Goal: Complete application form: Complete application form

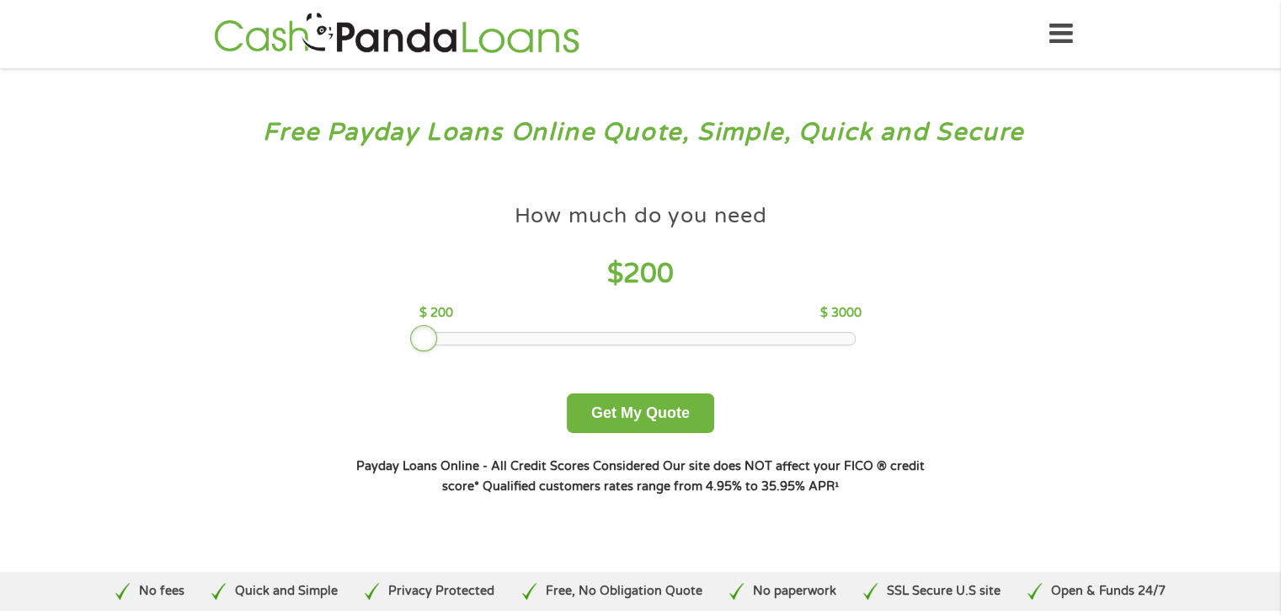
drag, startPoint x: 536, startPoint y: 333, endPoint x: 404, endPoint y: 337, distance: 131.4
click at [404, 337] on div "How much do you need $ 200 $ 200 $ 3000 Get My Quote" at bounding box center [639, 313] width 589 height 237
click at [627, 428] on button "Get My Quote" at bounding box center [640, 413] width 147 height 40
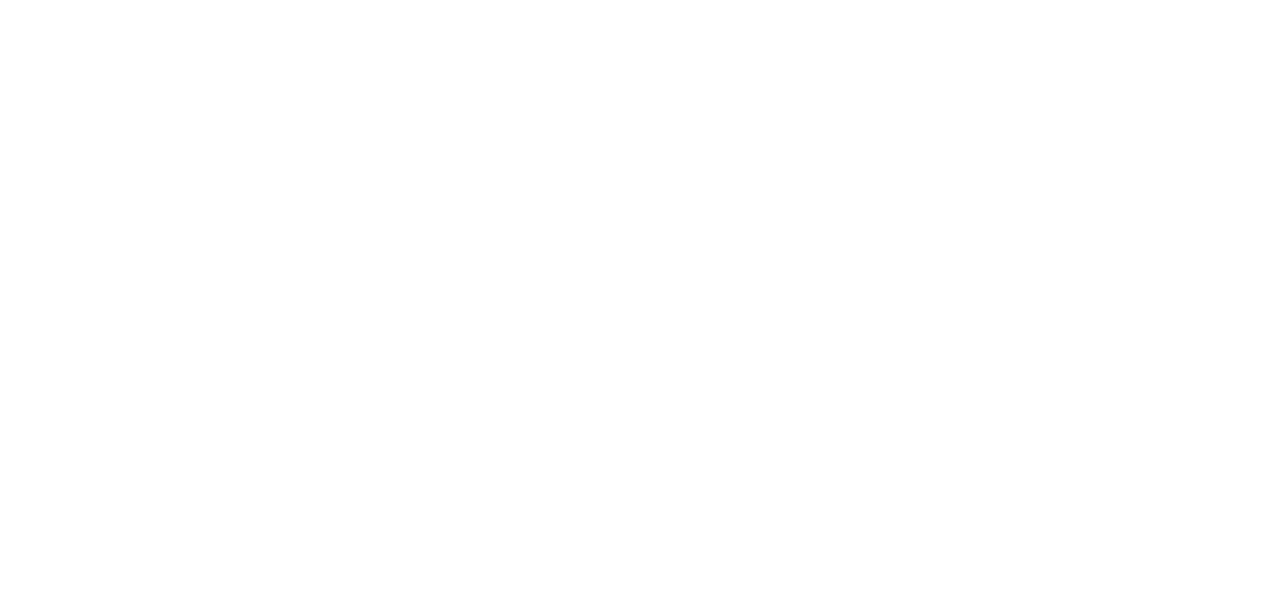
click at [0, 0] on html at bounding box center [0, 0] width 0 height 0
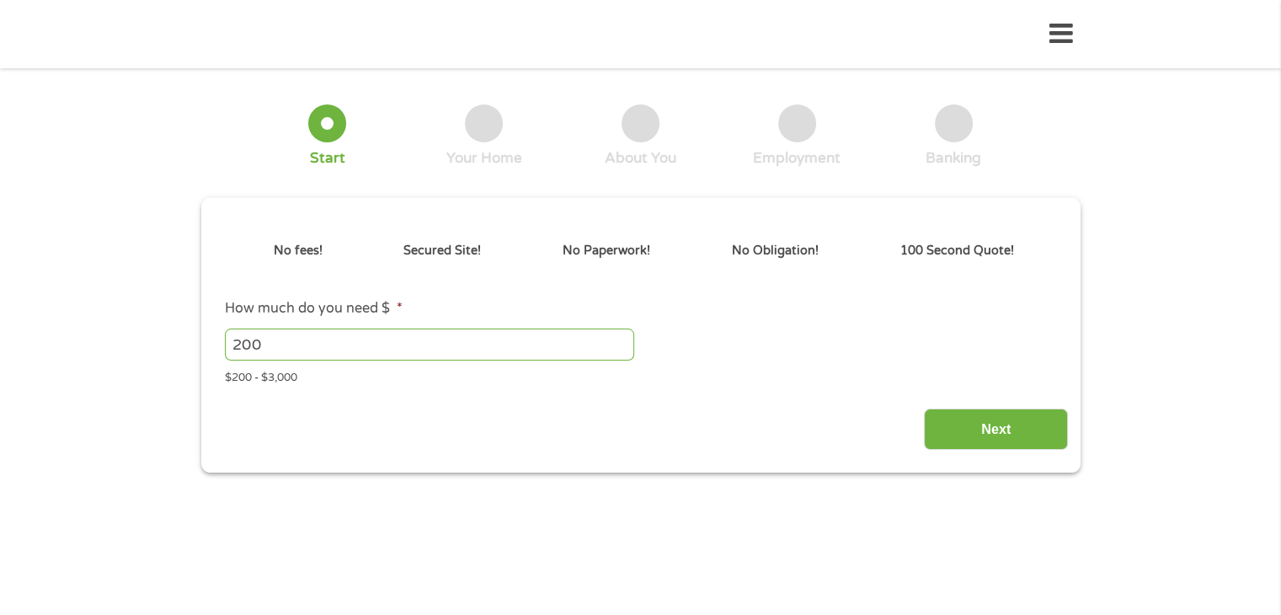
type input "Cj0KCQjwuKnGBhD5ARIsAD19RsZMo2B7tEptGfeAl7Np-0cDLFW7VAiBdv2-hErnU-DNdoOz-jxcie4…"
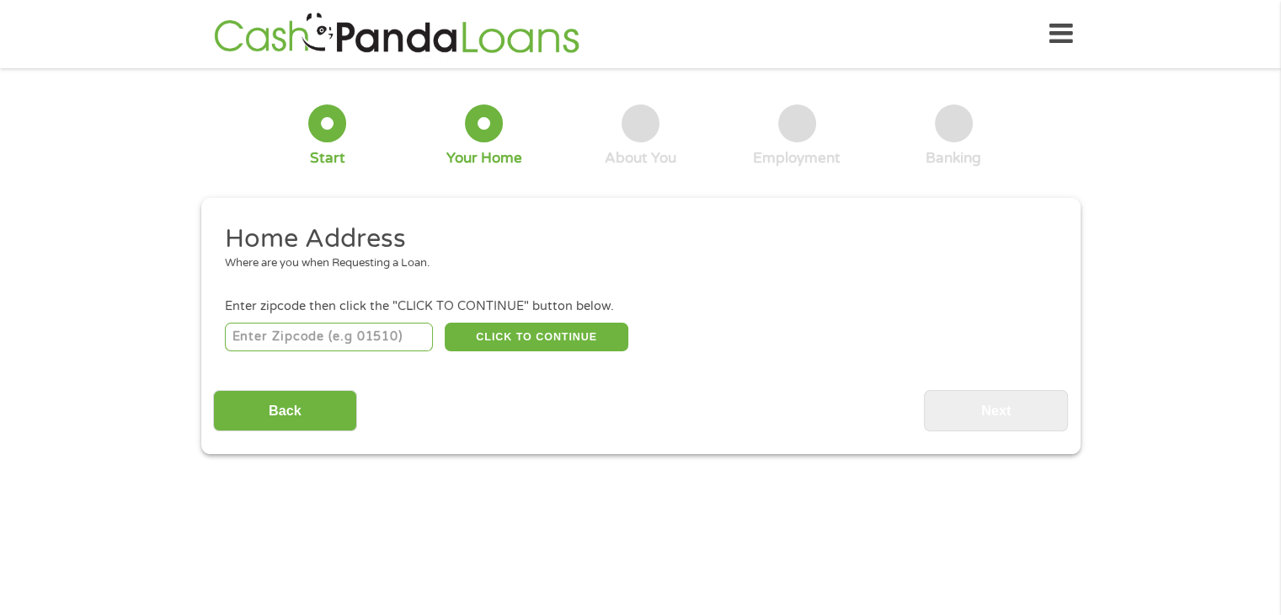
click at [349, 339] on input "number" at bounding box center [329, 337] width 208 height 29
type input "31907"
select select "[US_STATE]"
click at [478, 330] on button "CLICK TO CONTINUE" at bounding box center [537, 337] width 184 height 29
type input "31907"
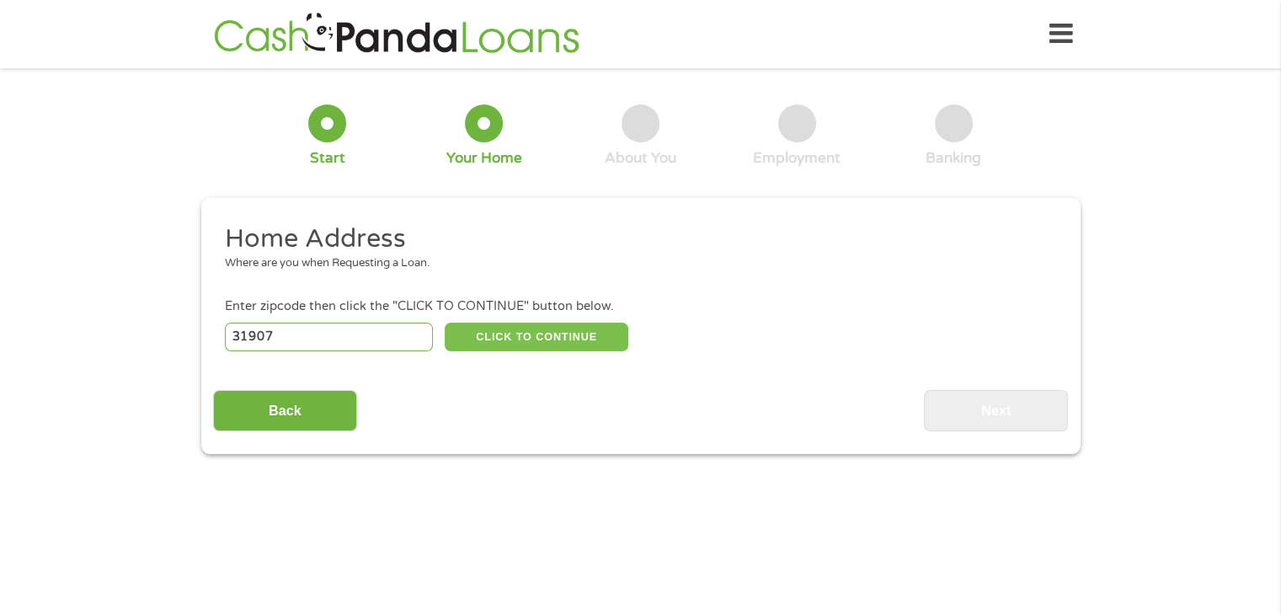
type input "Columbus"
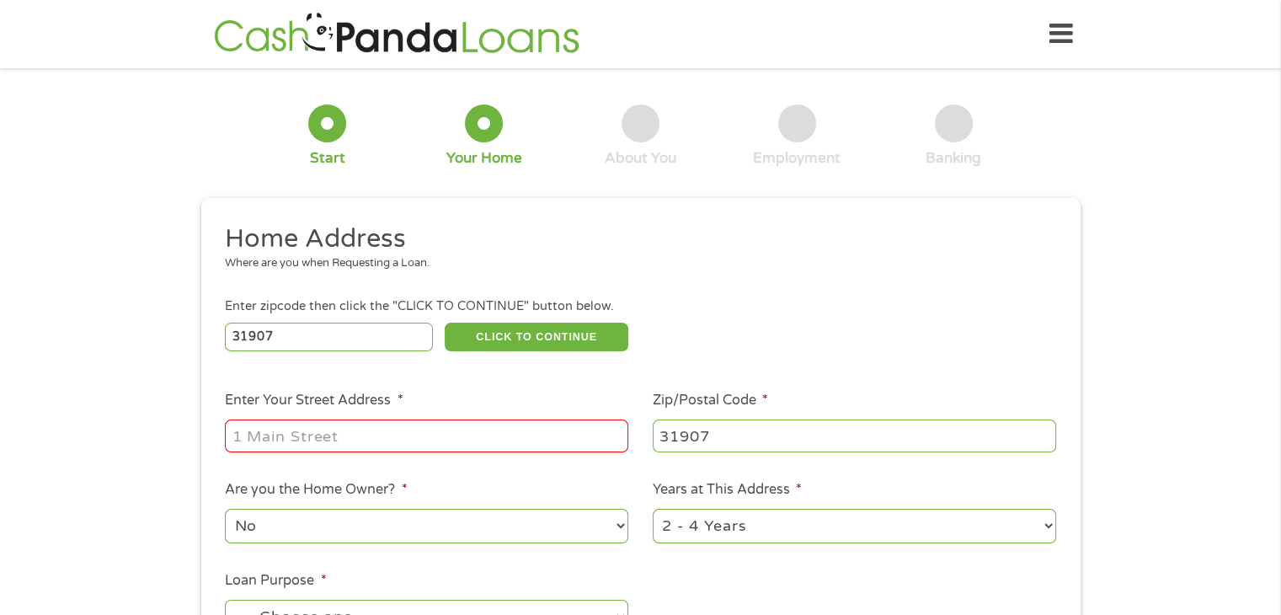
click at [451, 427] on input "Enter Your Street Address *" at bounding box center [426, 435] width 403 height 32
type input "[STREET_ADDRESS]"
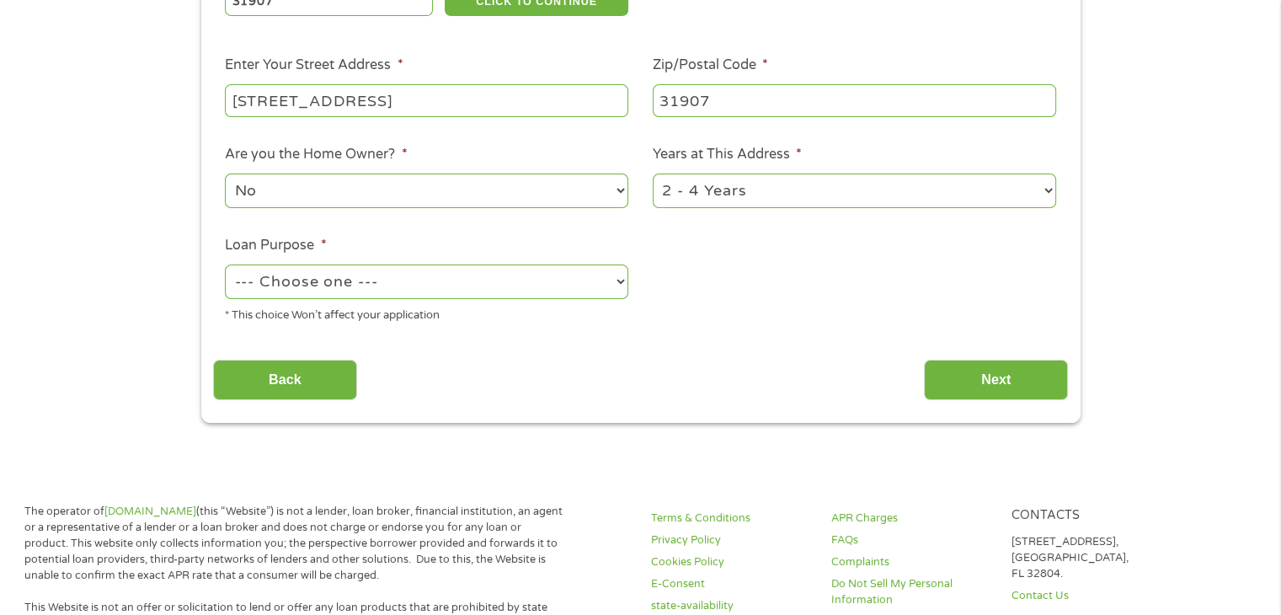
scroll to position [337, 0]
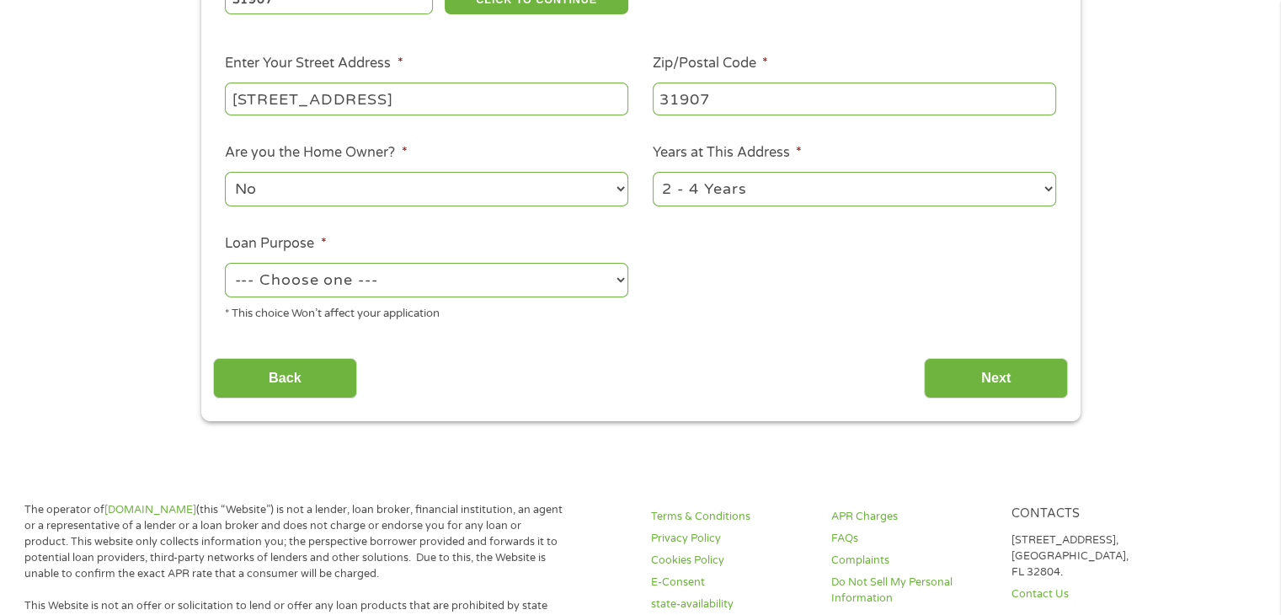
click at [739, 201] on select "1 Year or less 1 - 2 Years 2 - 4 Years Over 4 Years" at bounding box center [854, 189] width 403 height 35
select select "60months"
click at [653, 173] on select "1 Year or less 1 - 2 Years 2 - 4 Years Over 4 Years" at bounding box center [854, 189] width 403 height 35
click at [445, 279] on select "--- Choose one --- Pay Bills Debt Consolidation Home Improvement Major Purchase…" at bounding box center [426, 280] width 403 height 35
select select "paybills"
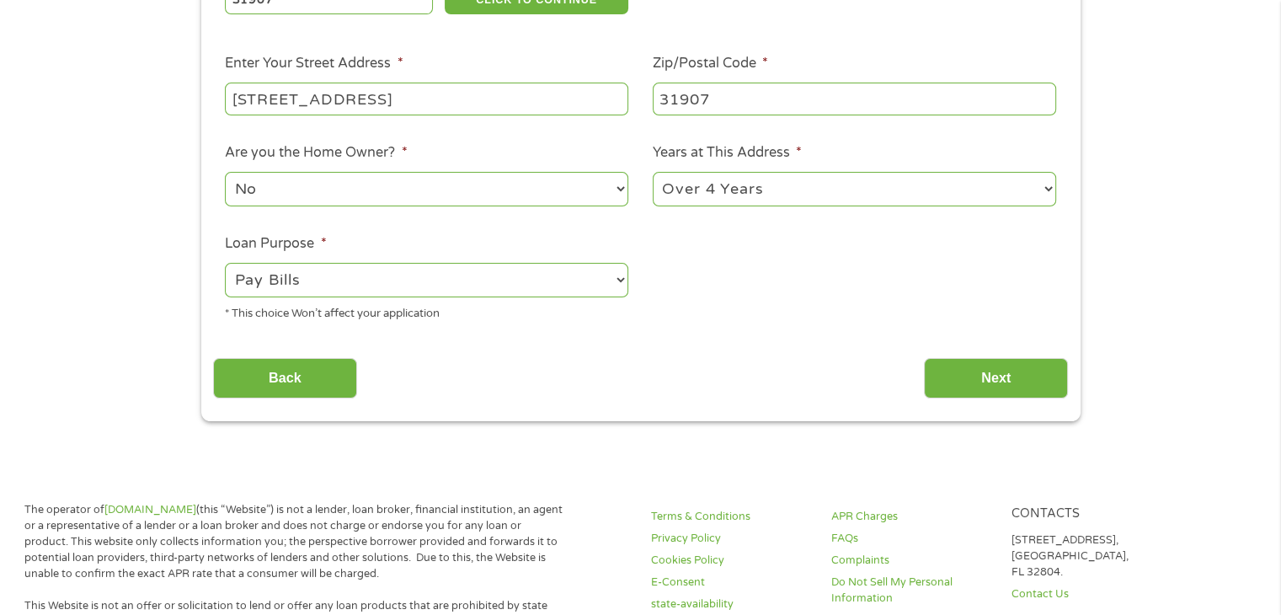
click at [225, 264] on select "--- Choose one --- Pay Bills Debt Consolidation Home Improvement Major Purchase…" at bounding box center [426, 280] width 403 height 35
click at [1074, 381] on div "This field is hidden when viewing the form gclid Cj0KCQjwuKnGBhD5ARIsAD19RsZMo2…" at bounding box center [640, 141] width 879 height 560
click at [956, 375] on input "Next" at bounding box center [996, 378] width 144 height 41
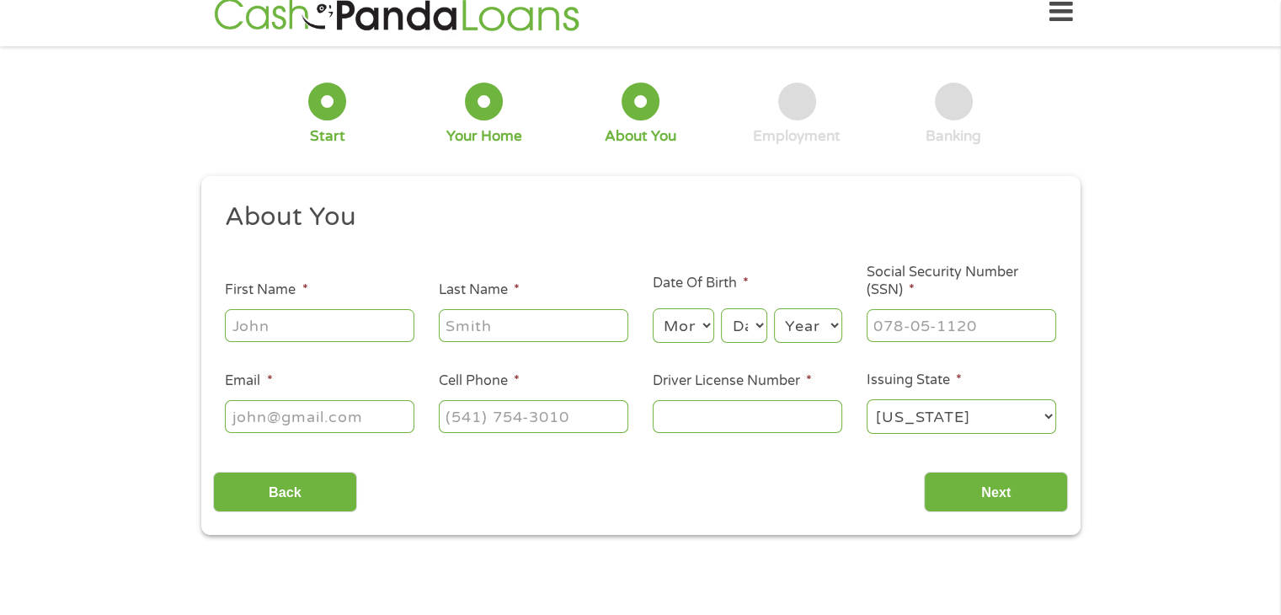
scroll to position [0, 0]
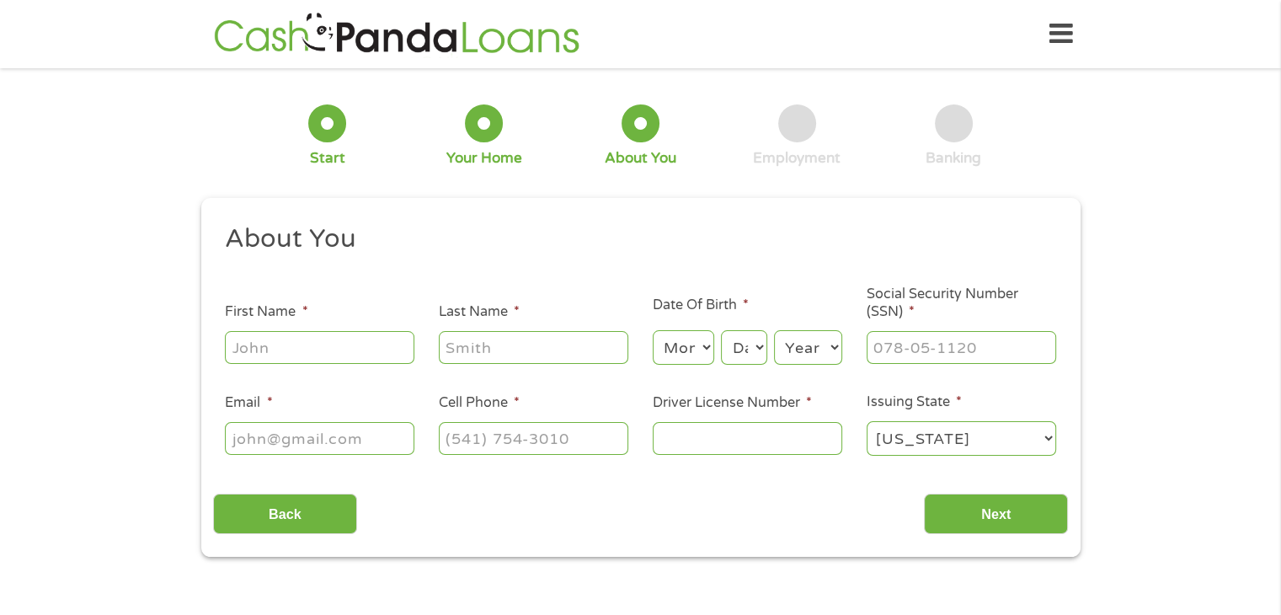
click at [275, 346] on input "First Name *" at bounding box center [319, 347] width 189 height 32
type input "[PERSON_NAME]"
type input "[EMAIL_ADDRESS][DOMAIN_NAME]"
type input "[PHONE_NUMBER]"
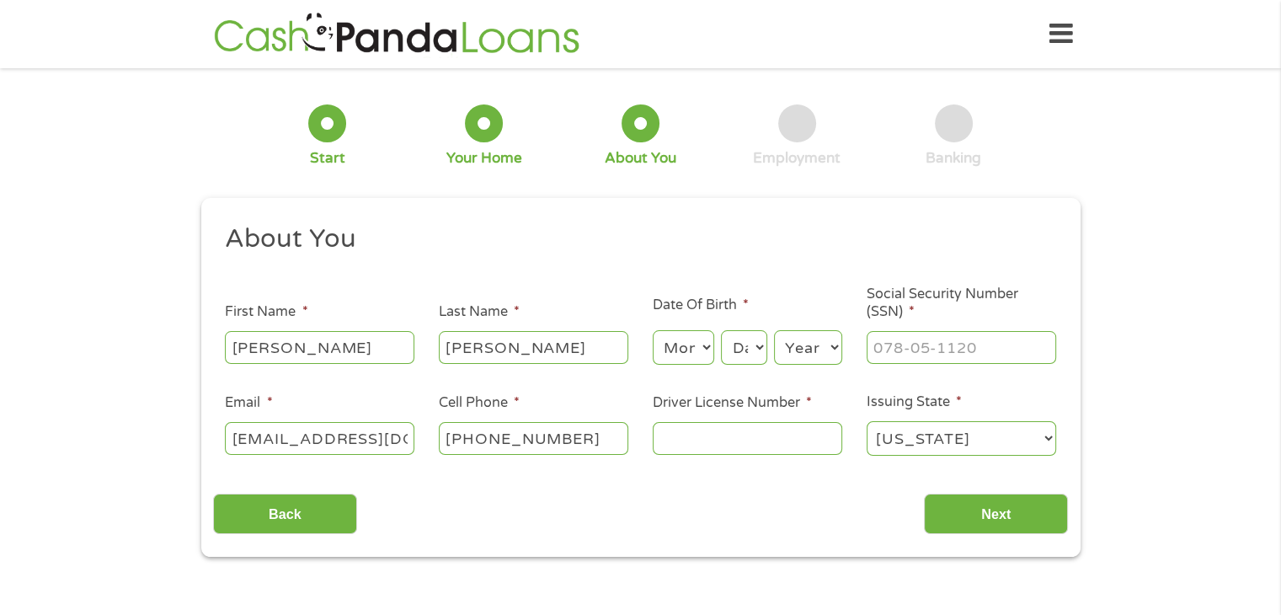
drag, startPoint x: 521, startPoint y: 348, endPoint x: 637, endPoint y: 348, distance: 116.2
click at [637, 348] on li "Last Name * [PERSON_NAME][GEOGRAPHIC_DATA]" at bounding box center [534, 333] width 214 height 65
type input "[PERSON_NAME]"
click at [684, 351] on select "Month 1 2 3 4 5 6 7 8 9 10 11 12" at bounding box center [683, 347] width 61 height 35
select select "2"
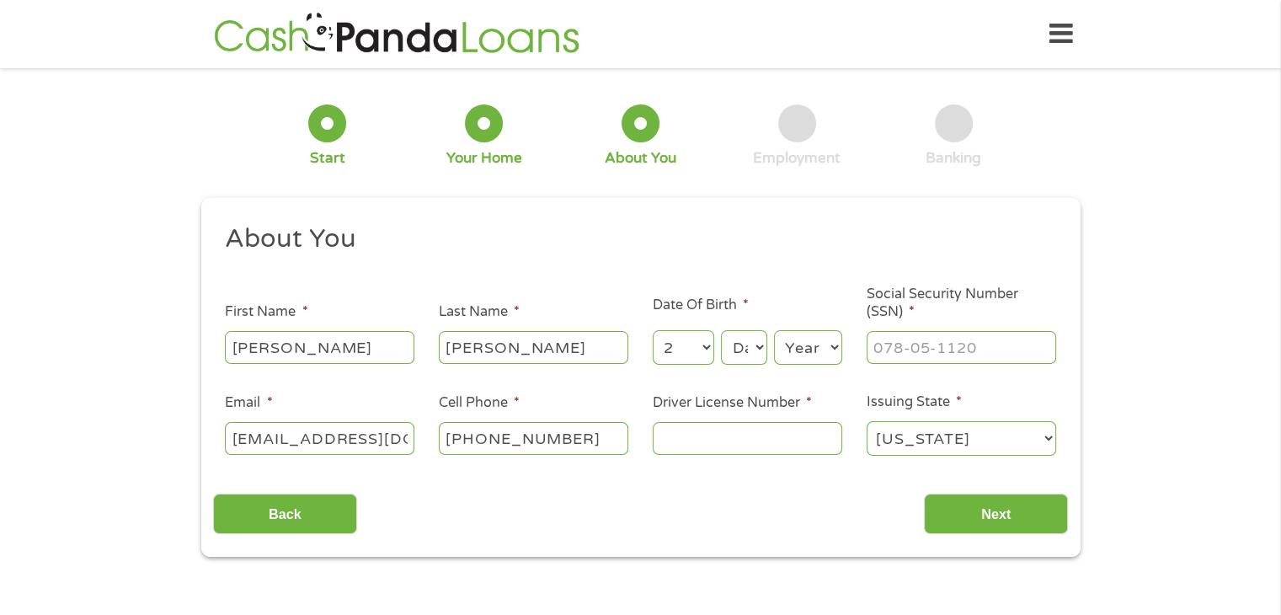
click at [653, 331] on select "Month 1 2 3 4 5 6 7 8 9 10 11 12" at bounding box center [683, 347] width 61 height 35
click at [748, 344] on select "Day 1 2 3 4 5 6 7 8 9 10 11 12 13 14 15 16 17 18 19 20 21 22 23 24 25 26 27 28 …" at bounding box center [743, 347] width 45 height 35
select select "18"
click at [721, 331] on select "Day 1 2 3 4 5 6 7 8 9 10 11 12 13 14 15 16 17 18 19 20 21 22 23 24 25 26 27 28 …" at bounding box center [743, 347] width 45 height 35
click at [793, 338] on select "Year [DATE] 2006 2005 2004 2003 2002 2001 2000 1999 1998 1997 1996 1995 1994 19…" at bounding box center [808, 347] width 68 height 35
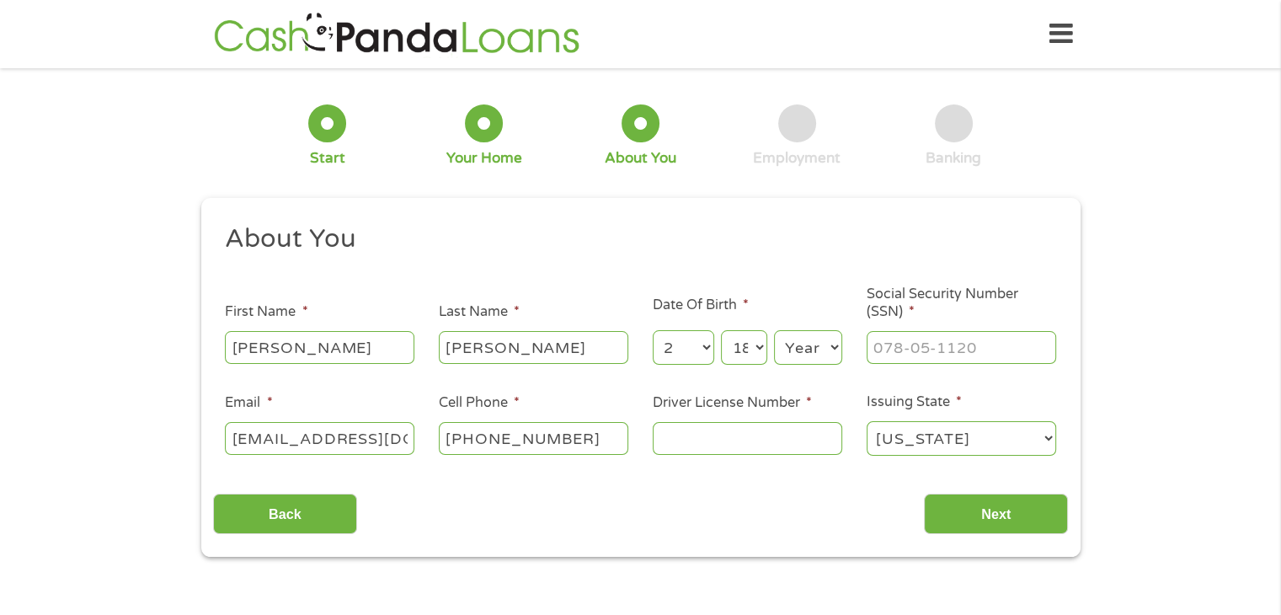
select select "1981"
click at [774, 331] on select "Year [DATE] 2006 2005 2004 2003 2002 2001 2000 1999 1998 1997 1996 1995 1994 19…" at bounding box center [808, 347] width 68 height 35
click at [916, 343] on input "___-__-____" at bounding box center [960, 347] width 189 height 32
type input "283-78-5219"
click at [774, 435] on input "Driver License Number *" at bounding box center [747, 438] width 189 height 32
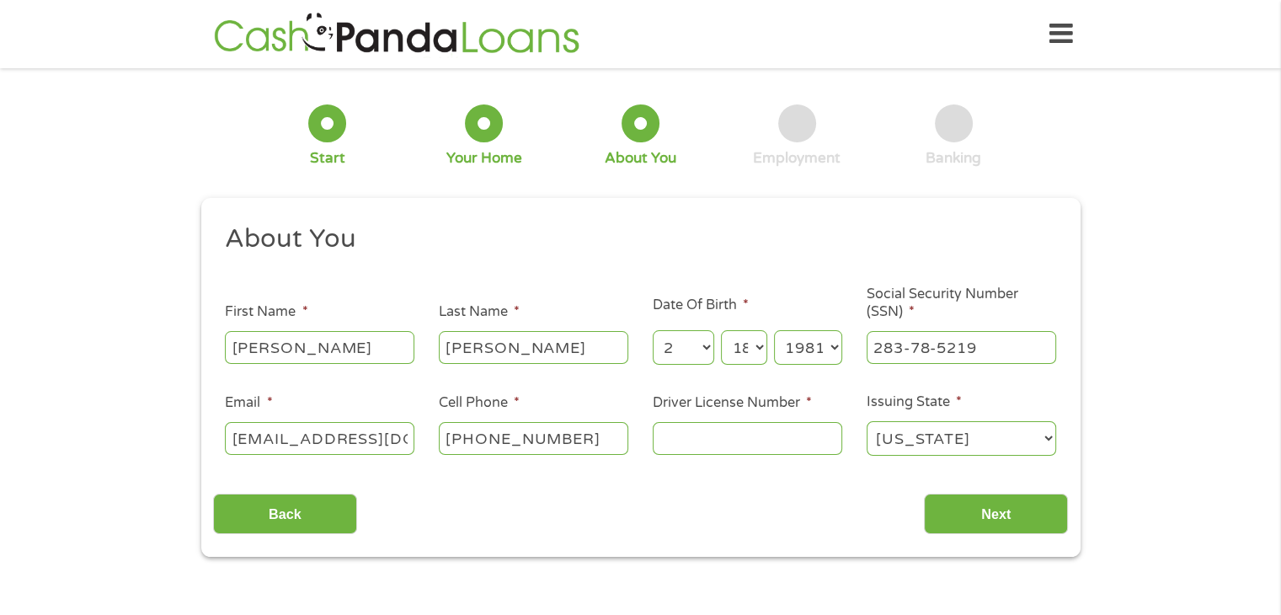
click at [774, 435] on input "Driver License Number *" at bounding box center [747, 438] width 189 height 32
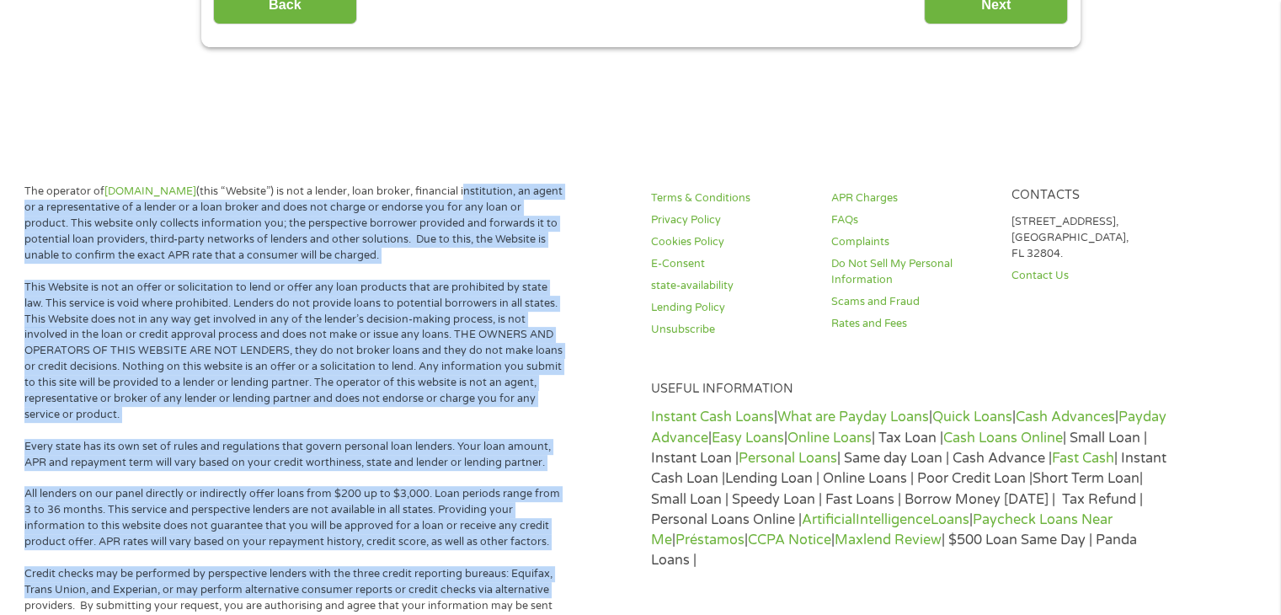
scroll to position [776, 0]
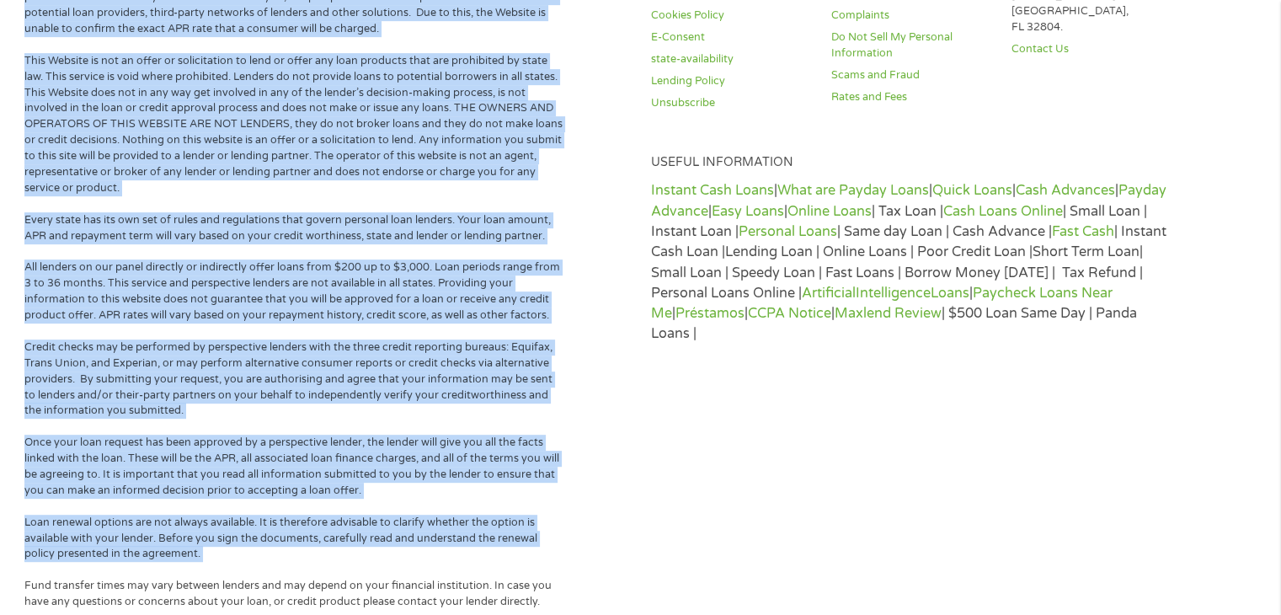
drag, startPoint x: 480, startPoint y: 611, endPoint x: 0, endPoint y: 653, distance: 481.9
click at [0, 653] on html "Home Get Loan Offer How it works FAQs Blog Cash Loans Quick Loans Online Loans …" at bounding box center [640, 195] width 1281 height 1863
